Goal: Task Accomplishment & Management: Use online tool/utility

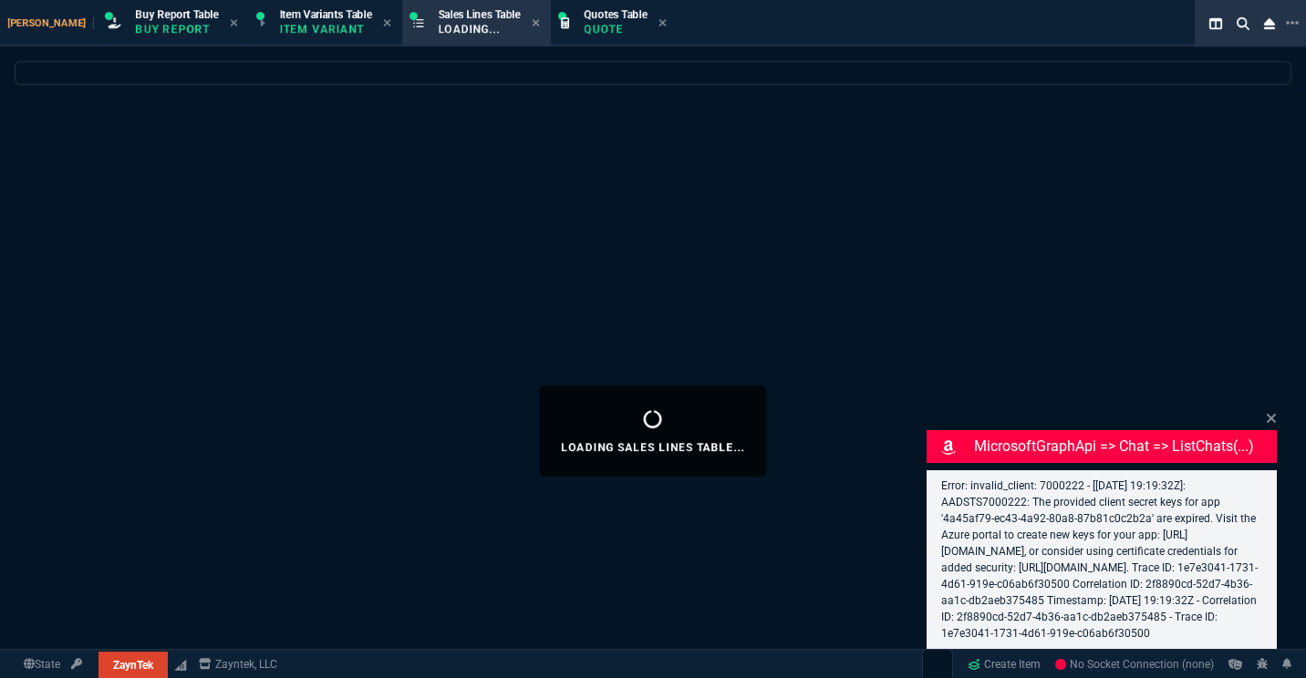
select select "1: BROV"
select select
